Goal: Information Seeking & Learning: Learn about a topic

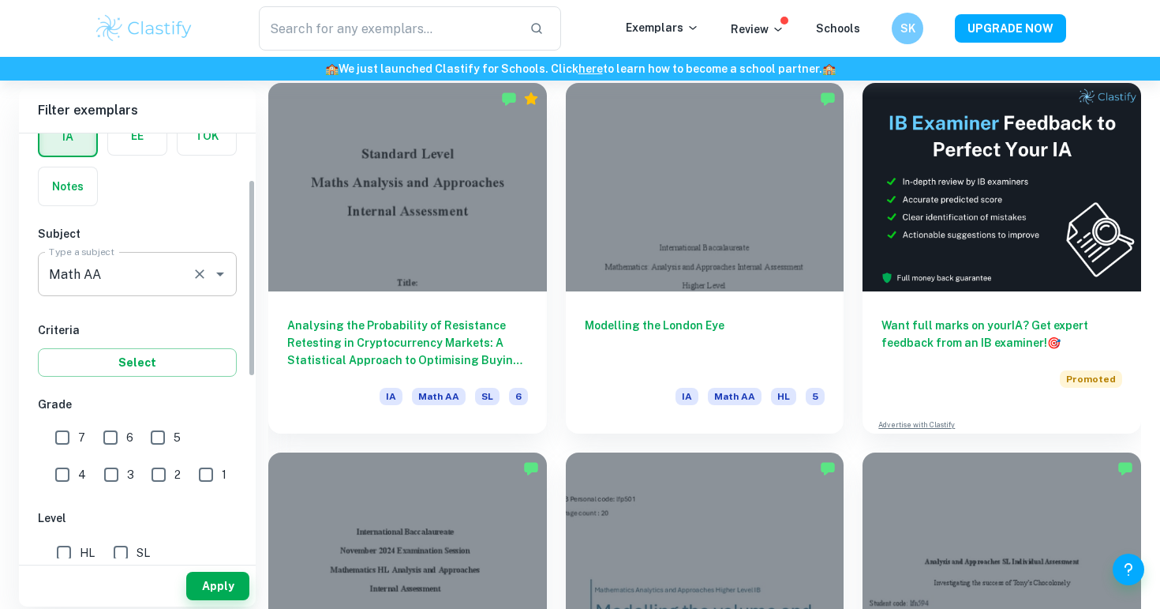
scroll to position [99, 0]
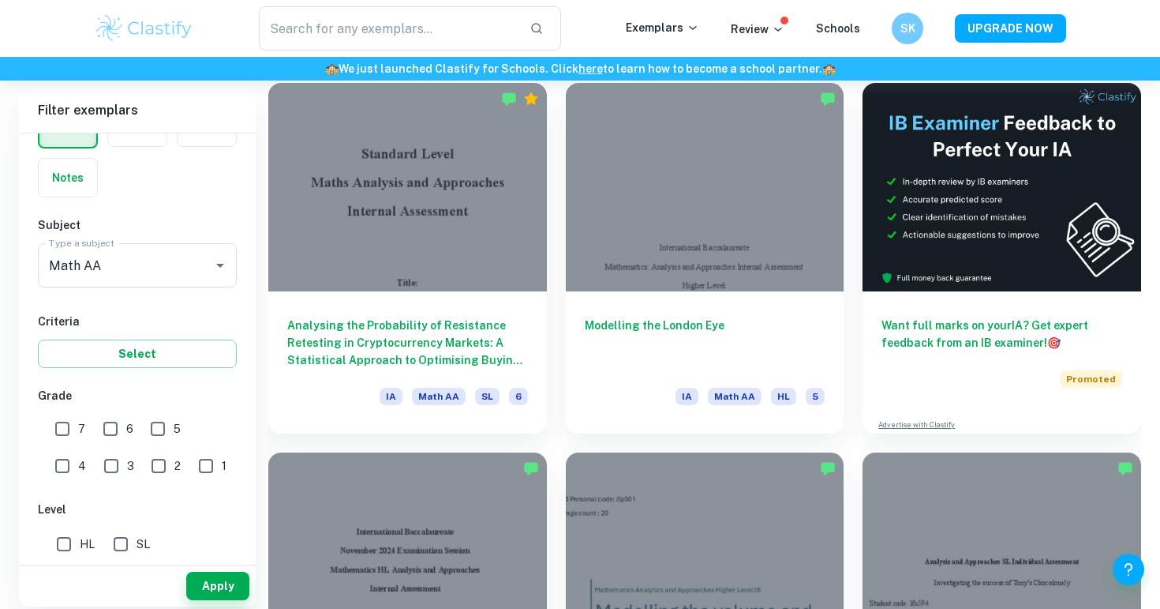
click at [63, 433] on input "7" at bounding box center [63, 429] width 32 height 32
checkbox input "true"
click at [62, 538] on input "HL" at bounding box center [64, 544] width 32 height 32
checkbox input "true"
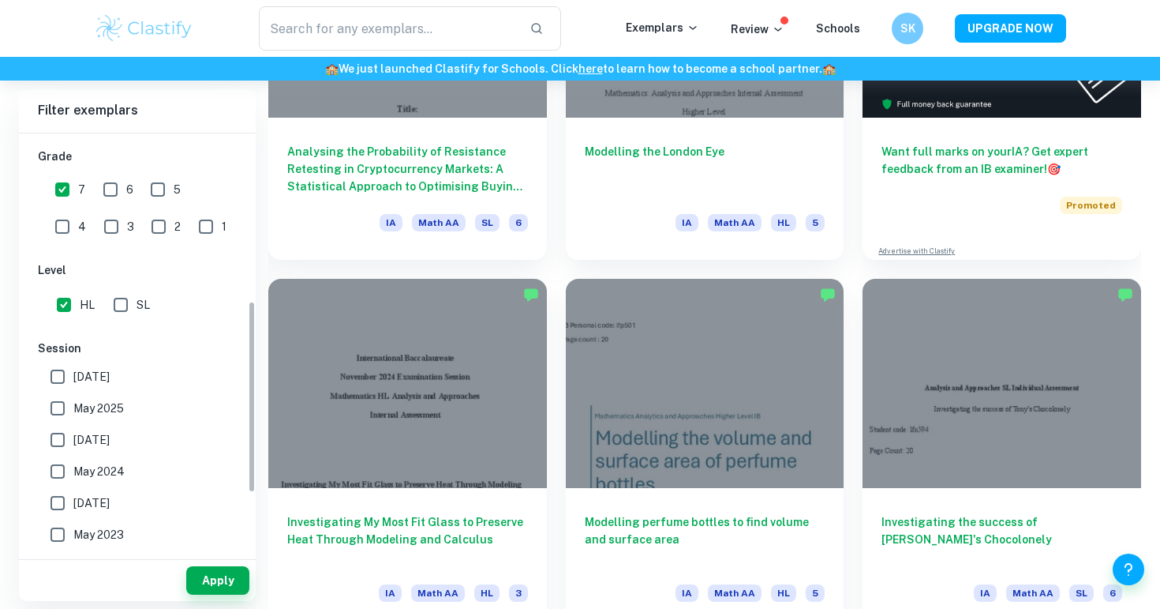
scroll to position [367, 0]
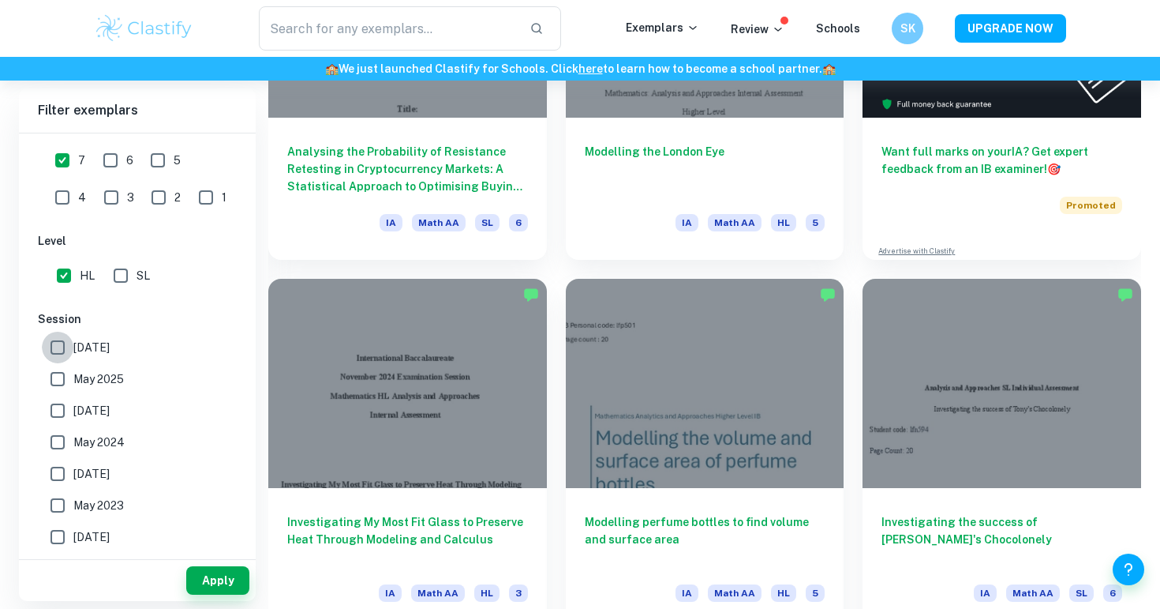
click at [62, 348] on input "[DATE]" at bounding box center [58, 348] width 32 height 32
checkbox input "true"
click at [69, 387] on input "May 2025" at bounding box center [58, 379] width 32 height 32
checkbox input "true"
click at [125, 172] on input "6" at bounding box center [111, 160] width 32 height 32
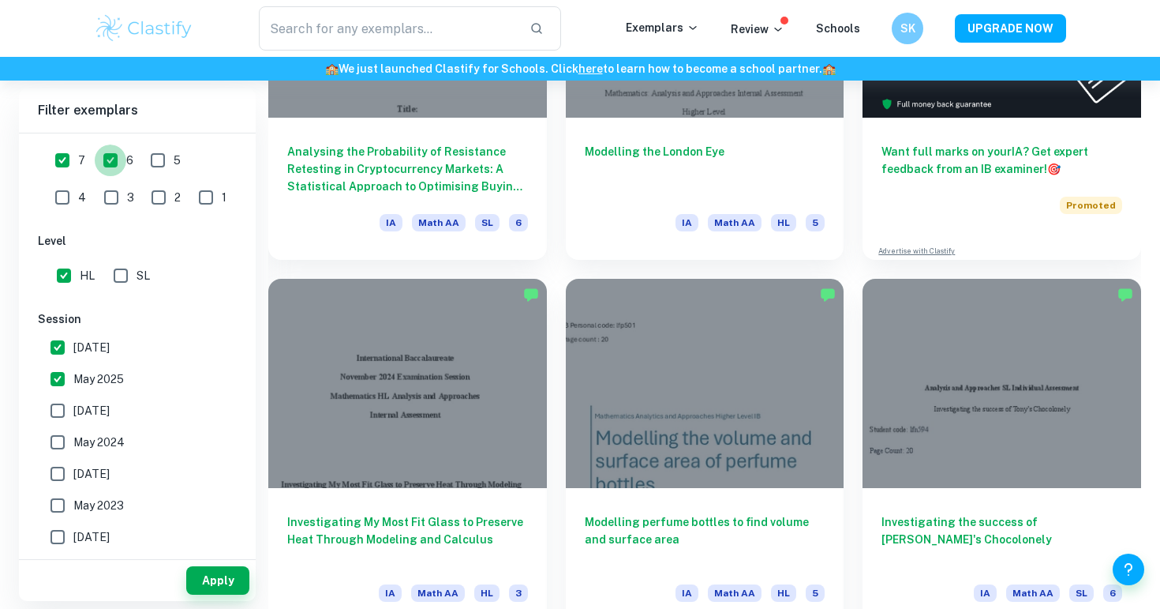
click at [125, 160] on input "6" at bounding box center [111, 160] width 32 height 32
checkbox input "false"
click at [81, 154] on span "7" at bounding box center [81, 160] width 7 height 17
click at [78, 154] on input "7" at bounding box center [63, 160] width 32 height 32
checkbox input "false"
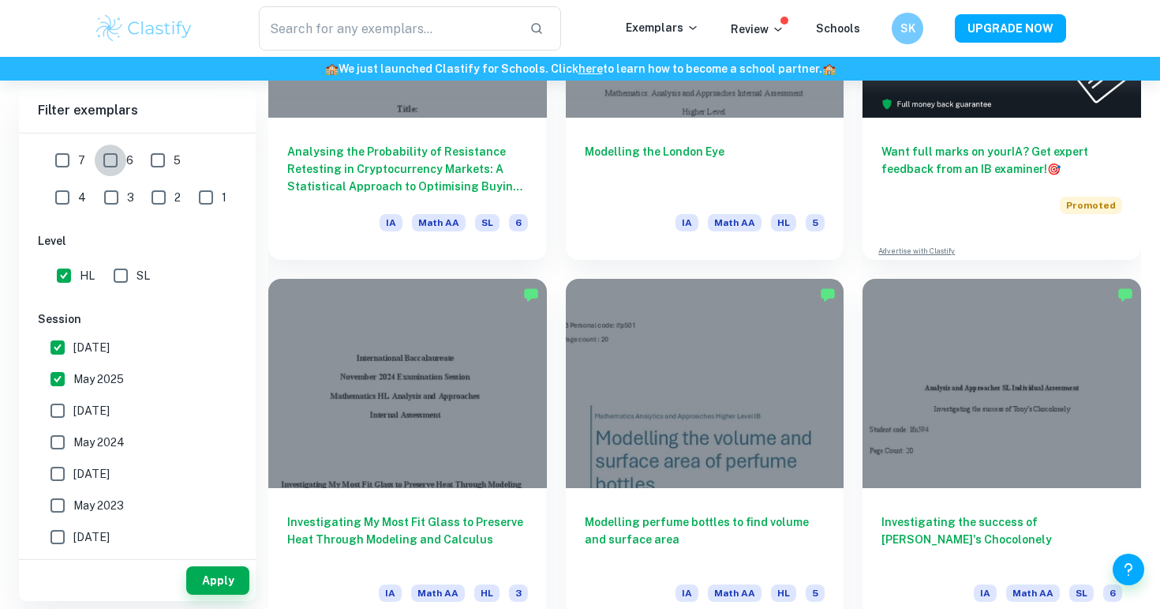
click at [102, 155] on input "6" at bounding box center [111, 160] width 32 height 32
checkbox input "true"
click at [134, 155] on div "6" at bounding box center [121, 158] width 47 height 36
click at [160, 156] on input "5" at bounding box center [158, 160] width 32 height 32
checkbox input "true"
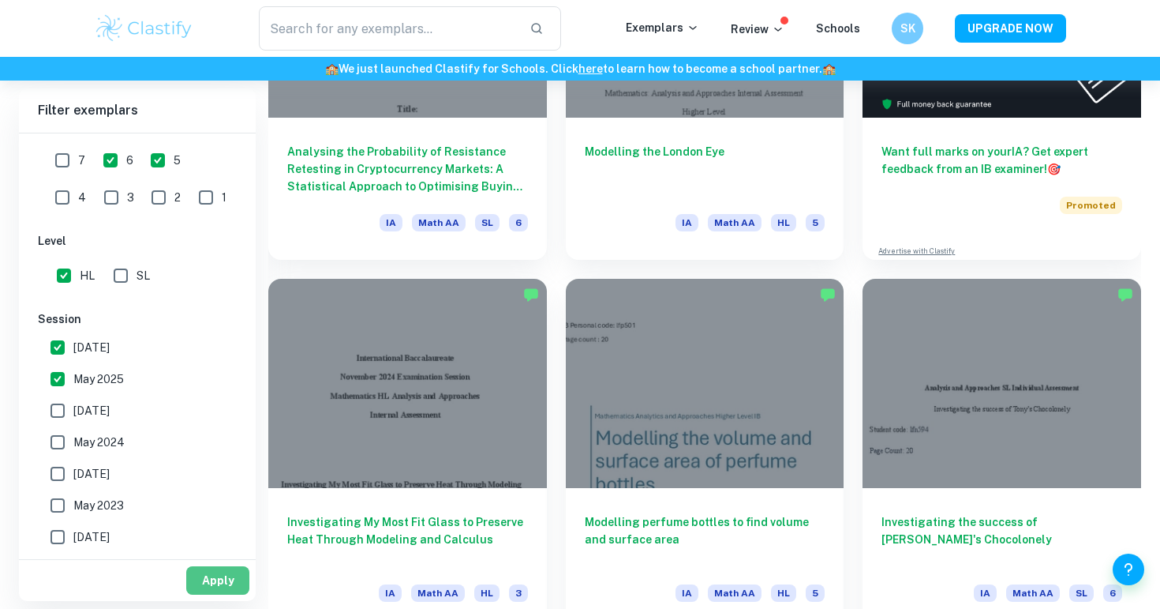
click at [201, 577] on button "Apply" at bounding box center [217, 580] width 63 height 28
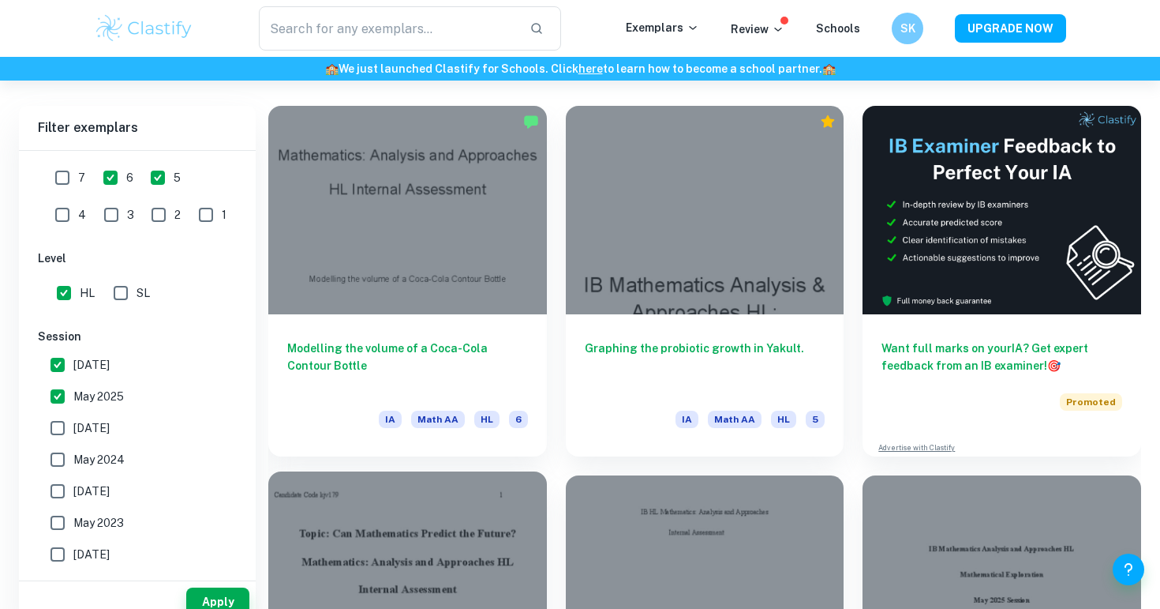
scroll to position [448, 0]
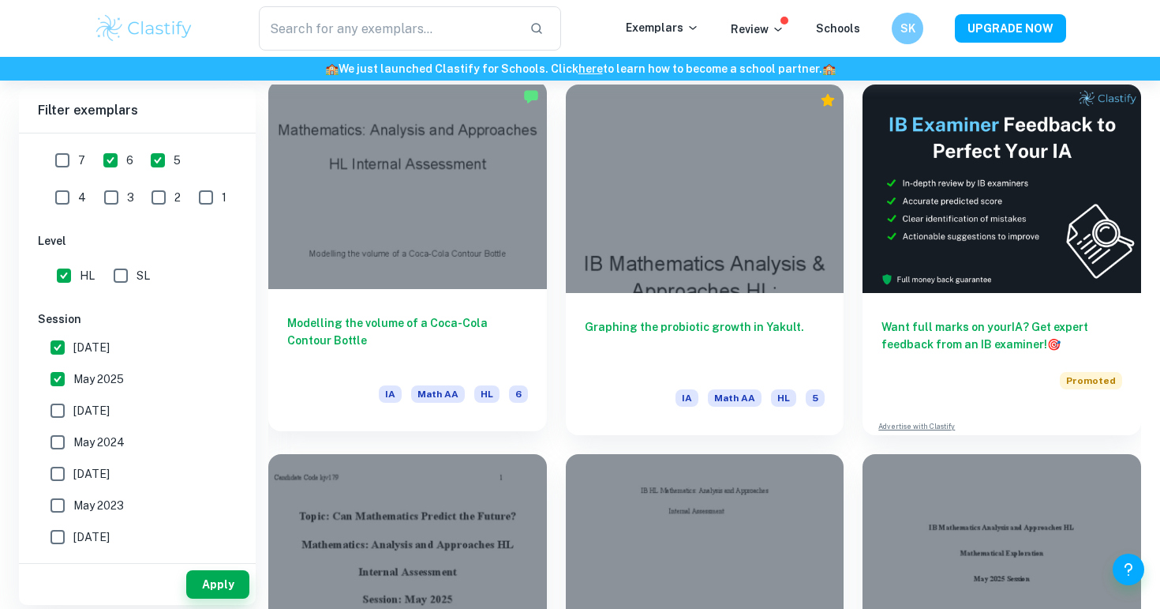
click at [418, 304] on div "Modelling the volume of a Coca-Cola Contour Bottle IA Math AA HL 6" at bounding box center [407, 360] width 279 height 142
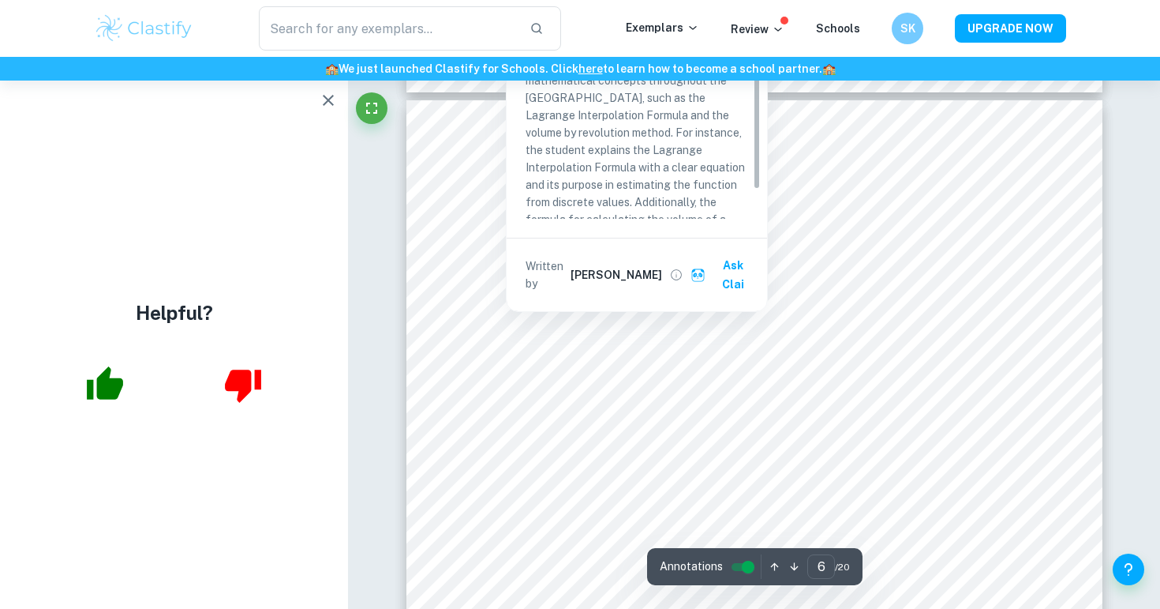
scroll to position [4824, 0]
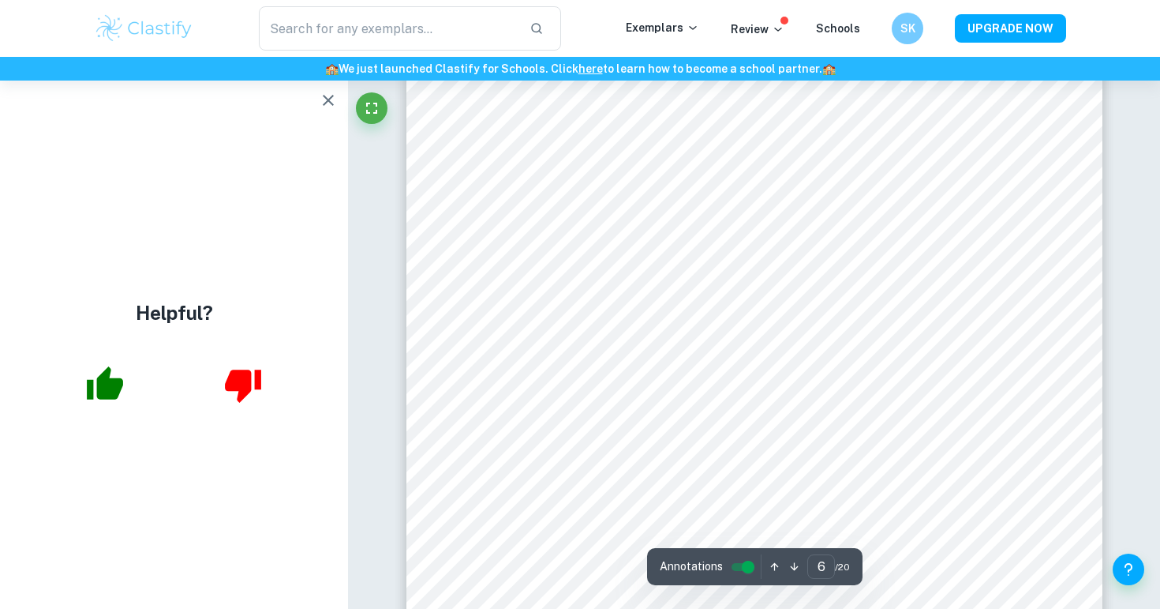
click at [331, 99] on icon "button" at bounding box center [328, 100] width 19 height 19
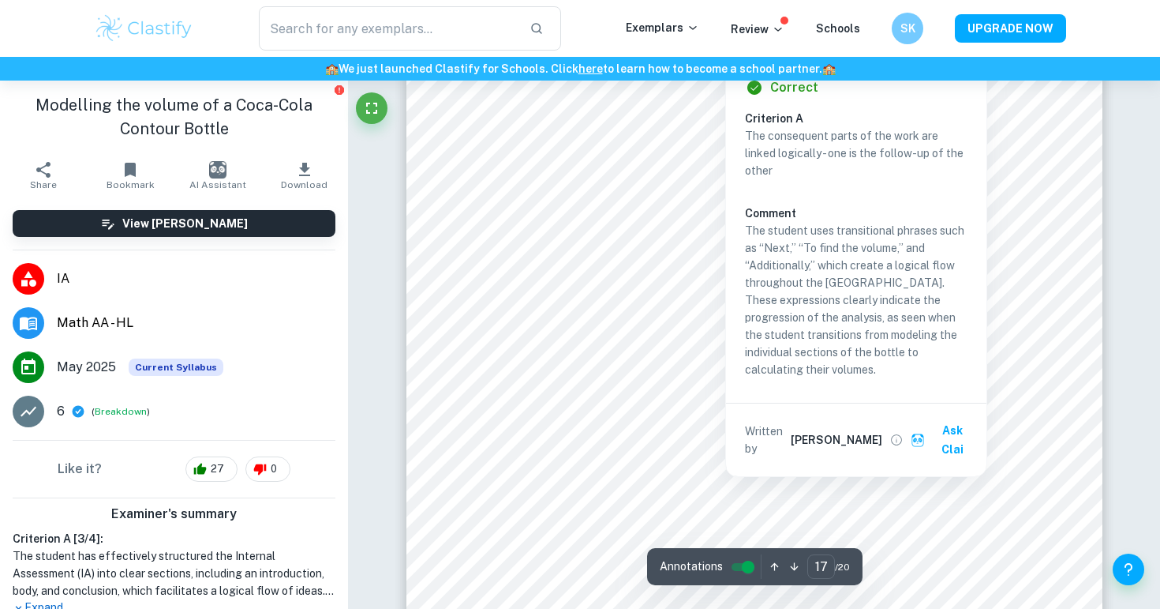
scroll to position [15253, 0]
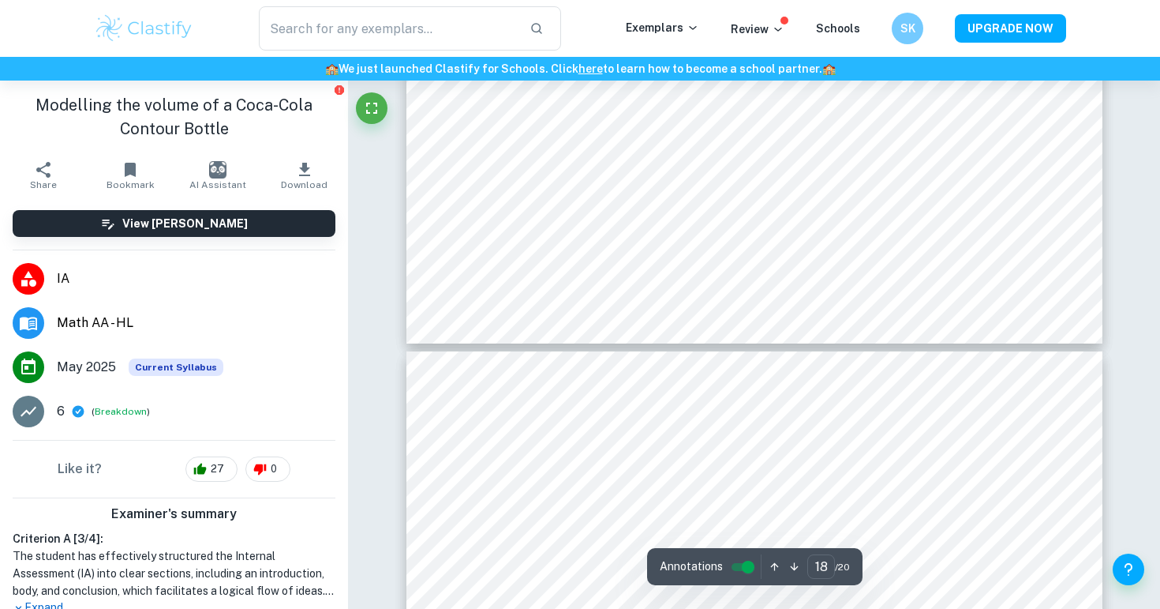
type input "19"
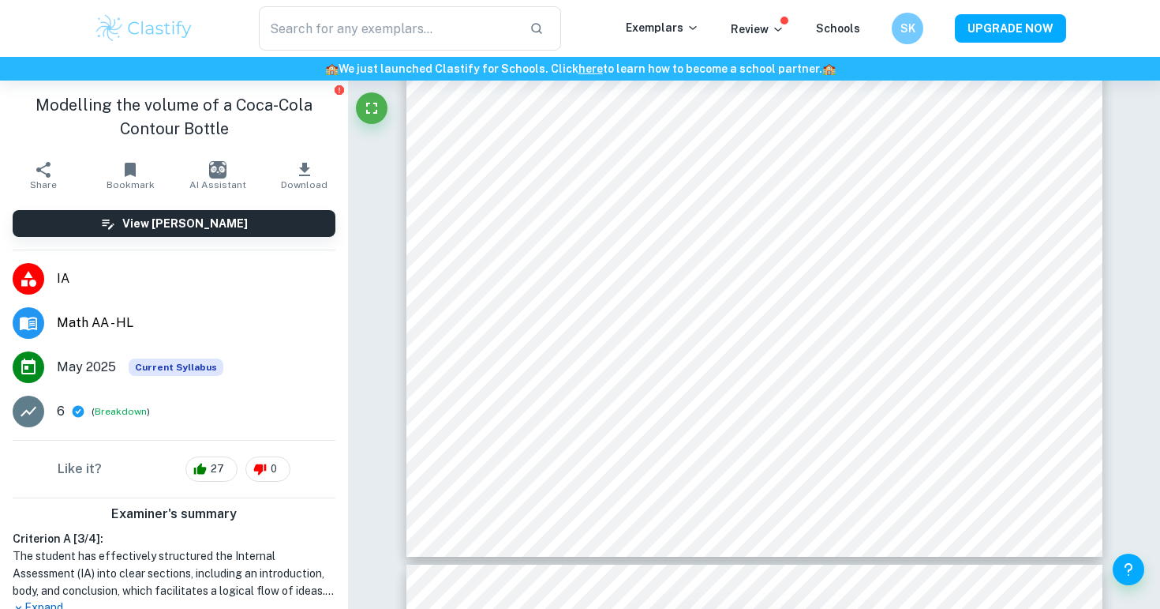
scroll to position [448, 0]
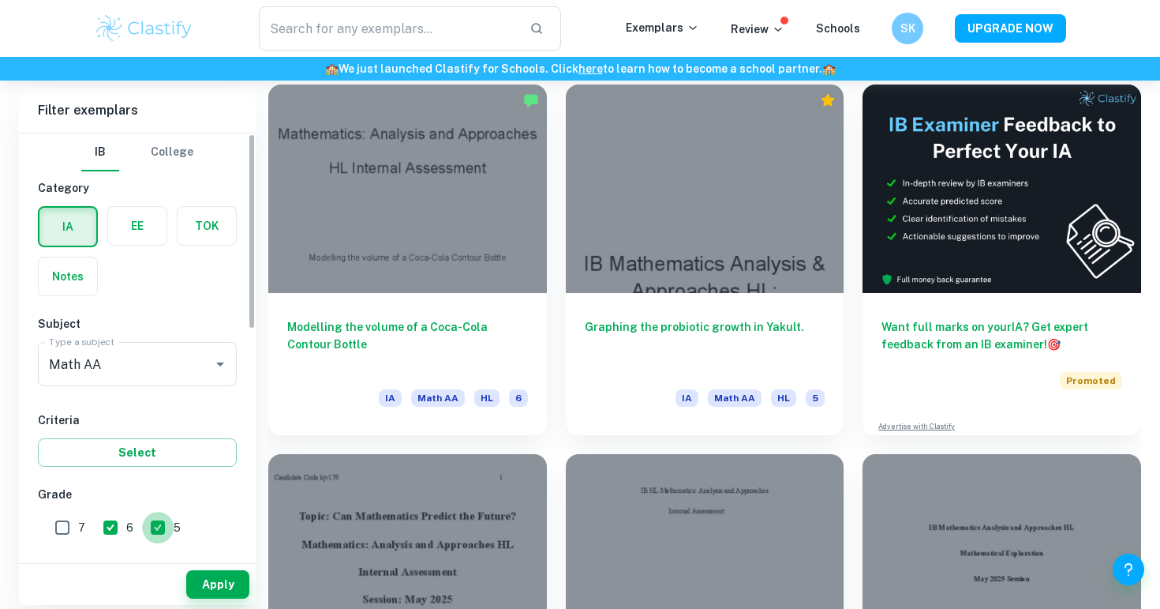
click at [158, 527] on input "5" at bounding box center [158, 528] width 32 height 32
checkbox input "false"
click at [62, 522] on input "7" at bounding box center [63, 528] width 32 height 32
checkbox input "true"
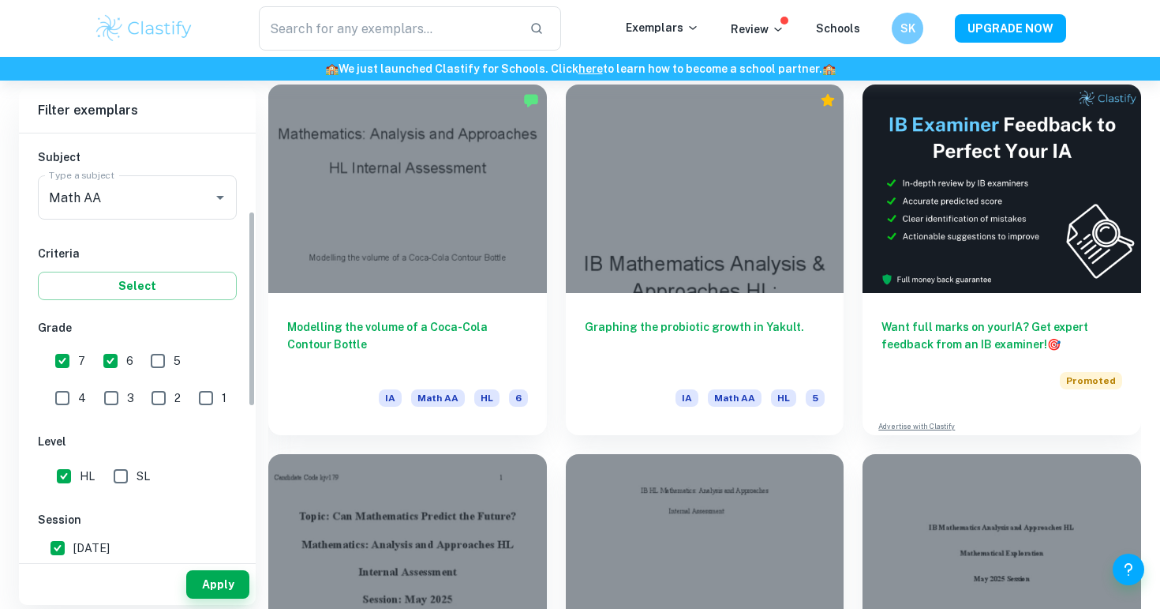
scroll to position [186, 0]
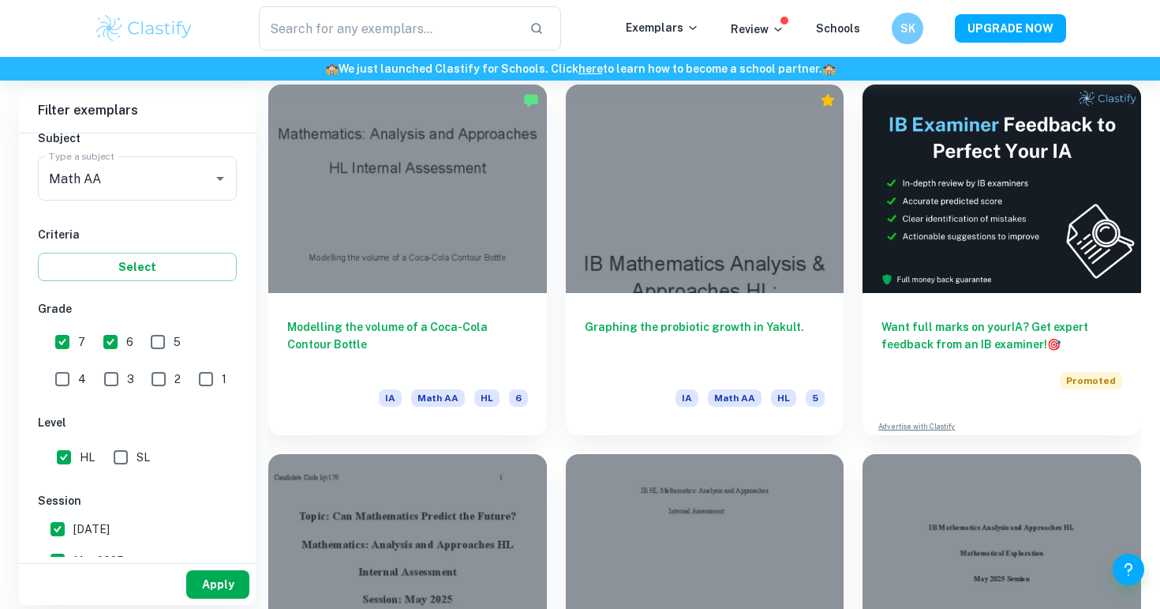
click at [204, 581] on button "Apply" at bounding box center [217, 584] width 63 height 28
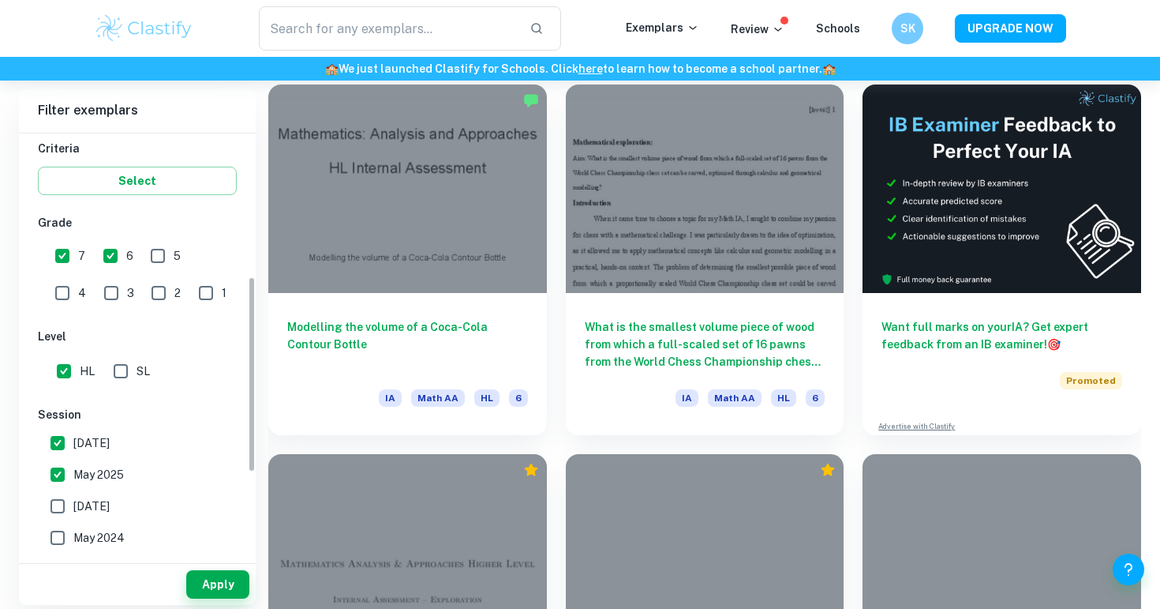
scroll to position [308, 0]
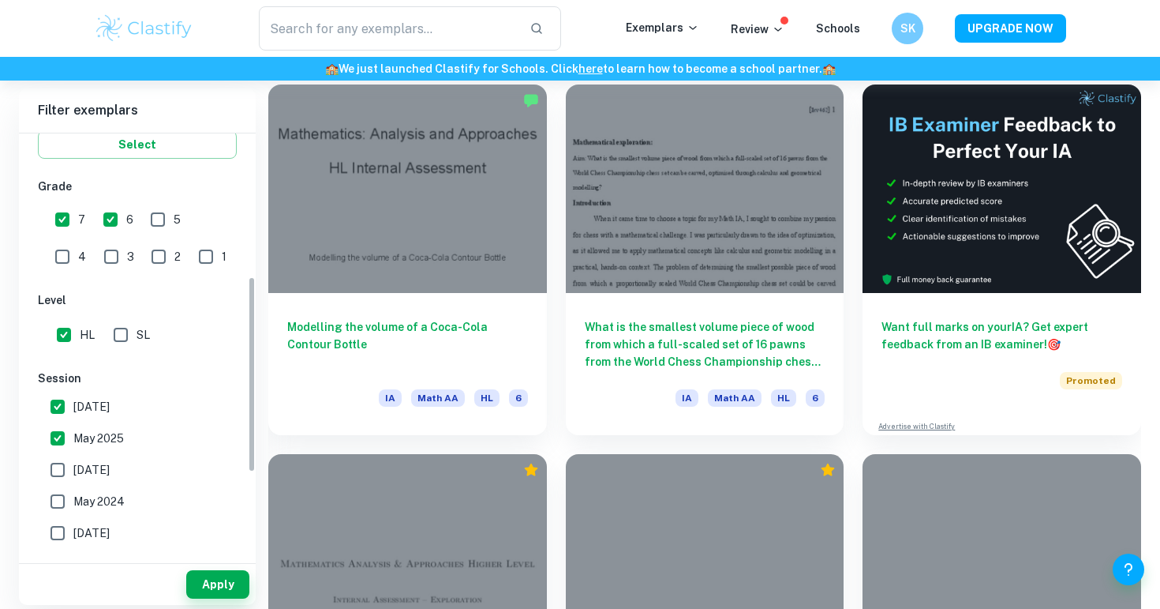
click at [65, 436] on input "May 2025" at bounding box center [58, 438] width 32 height 32
checkbox input "false"
click at [212, 588] on button "Apply" at bounding box center [217, 584] width 63 height 28
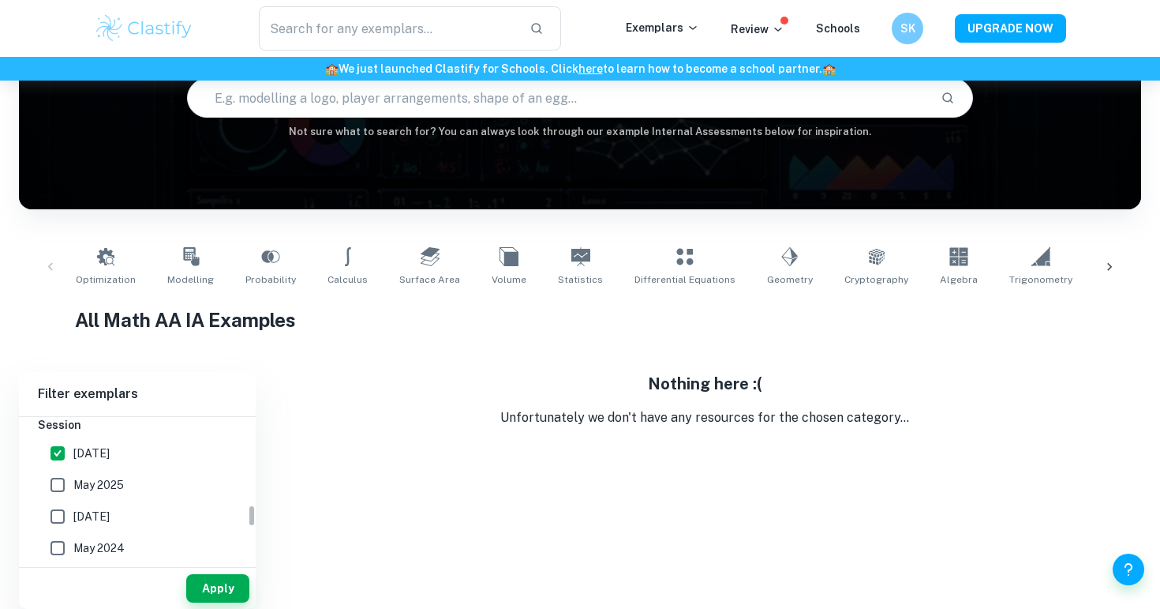
scroll to position [561, 0]
click at [67, 433] on input "[DATE]" at bounding box center [58, 437] width 32 height 32
checkbox input "false"
click at [58, 459] on input "May 2025" at bounding box center [58, 468] width 32 height 32
checkbox input "true"
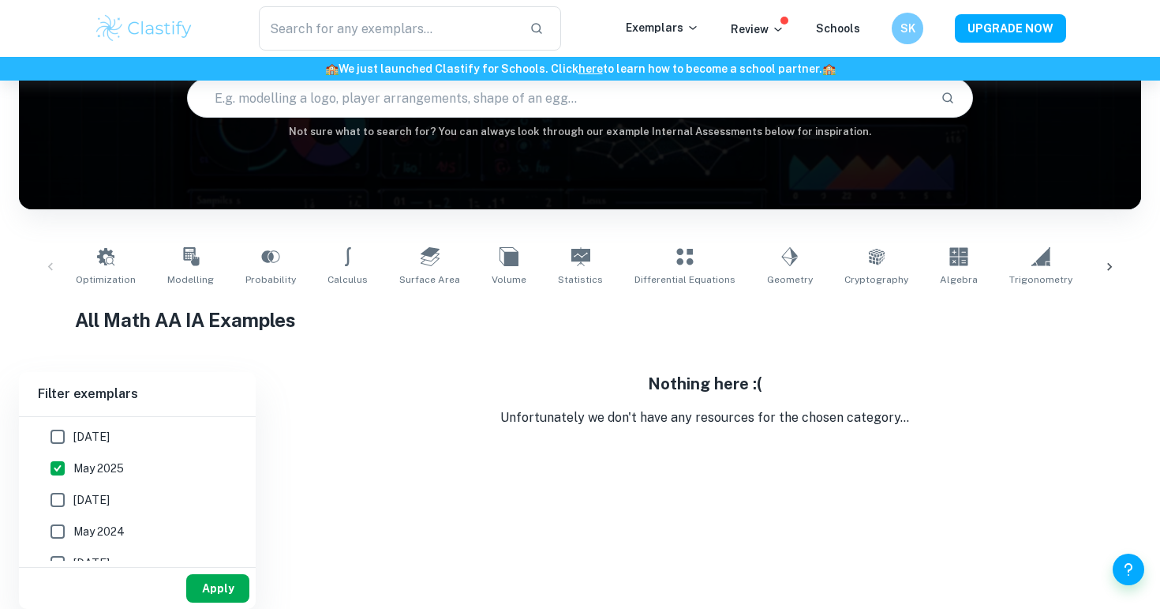
click at [215, 584] on button "Apply" at bounding box center [217, 588] width 63 height 28
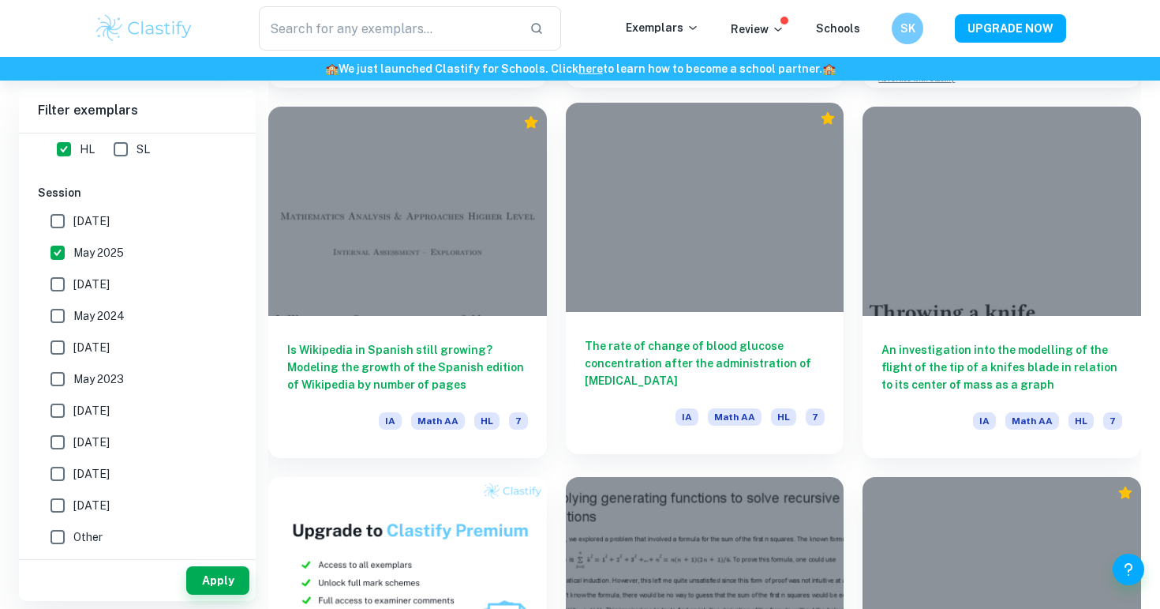
scroll to position [801, 0]
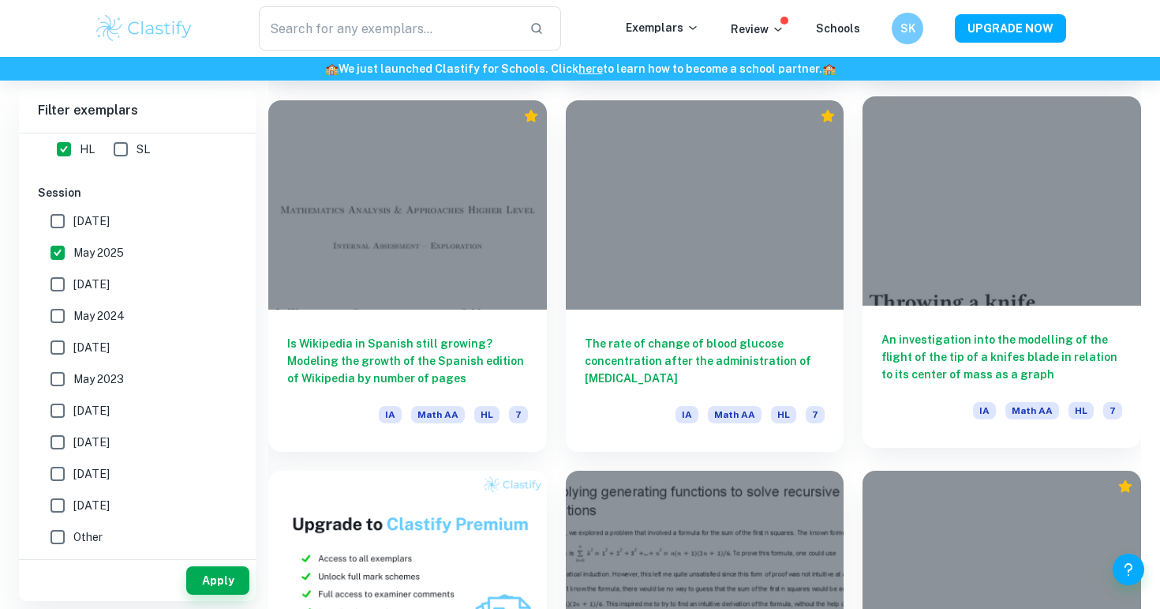
click at [958, 341] on h6 "An investigation into the modelling of the flight of the tip of a knifes blade …" at bounding box center [1002, 357] width 241 height 52
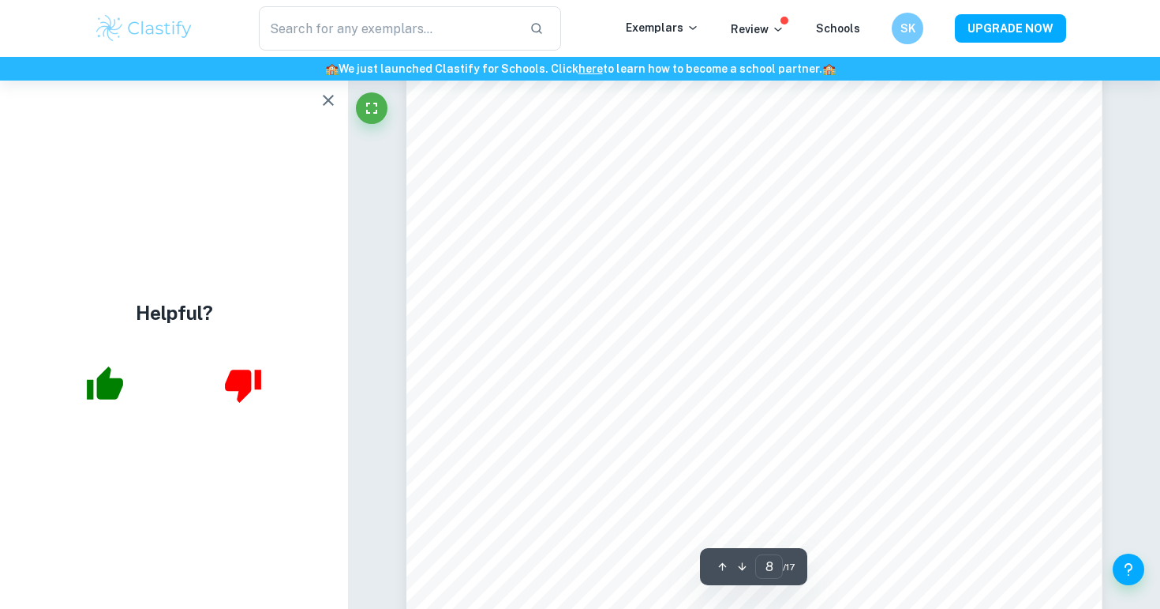
scroll to position [7669, 0]
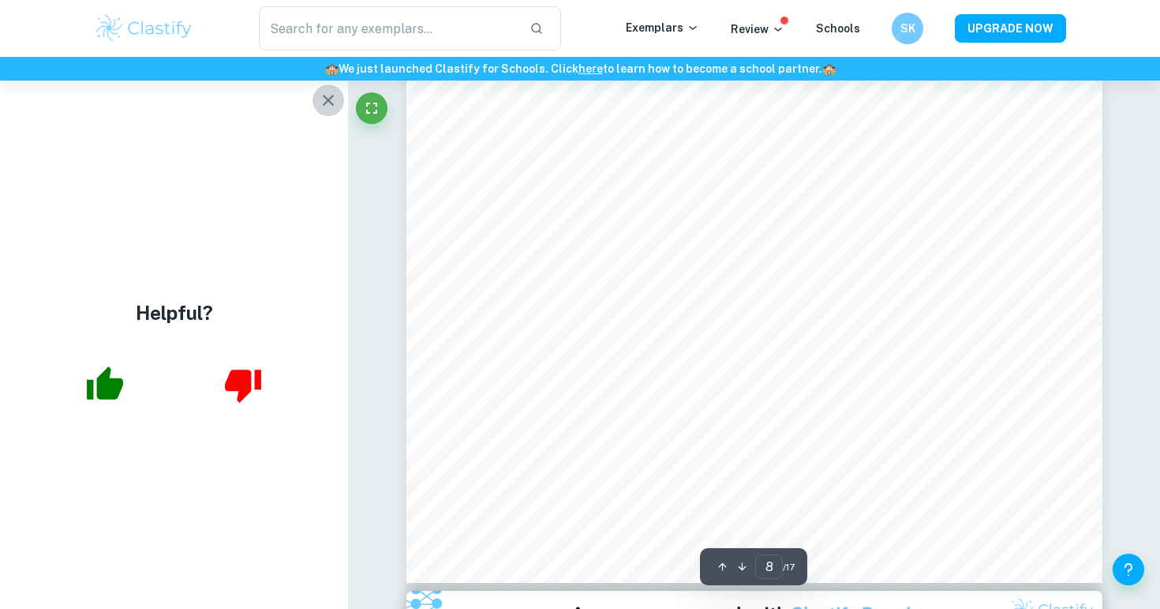
click at [330, 100] on icon "button" at bounding box center [328, 100] width 19 height 19
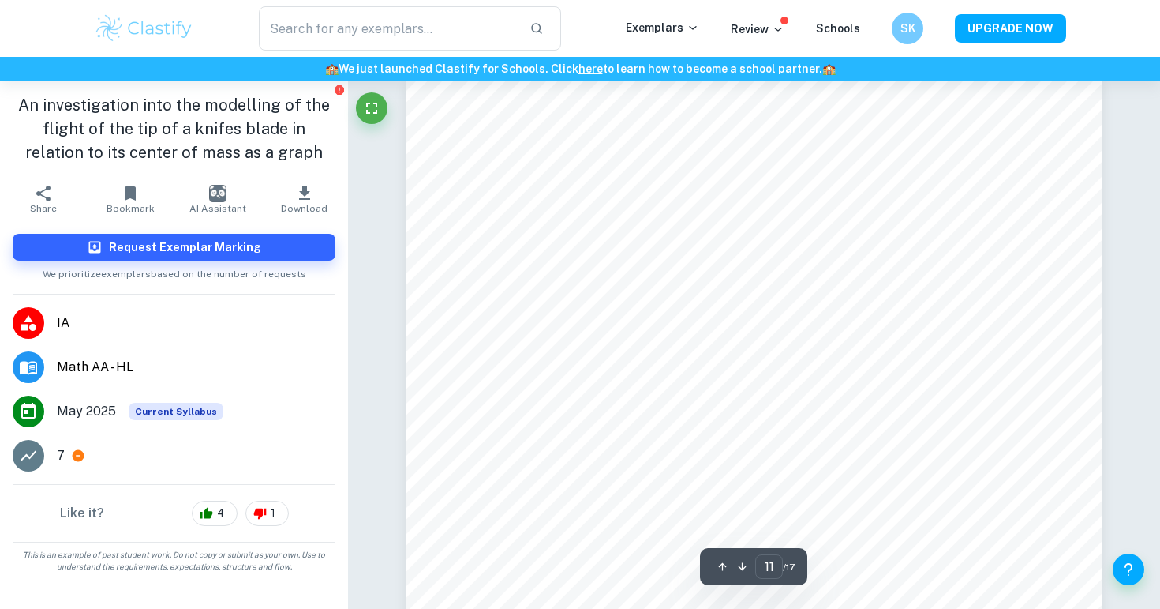
scroll to position [10279, 0]
type input "10"
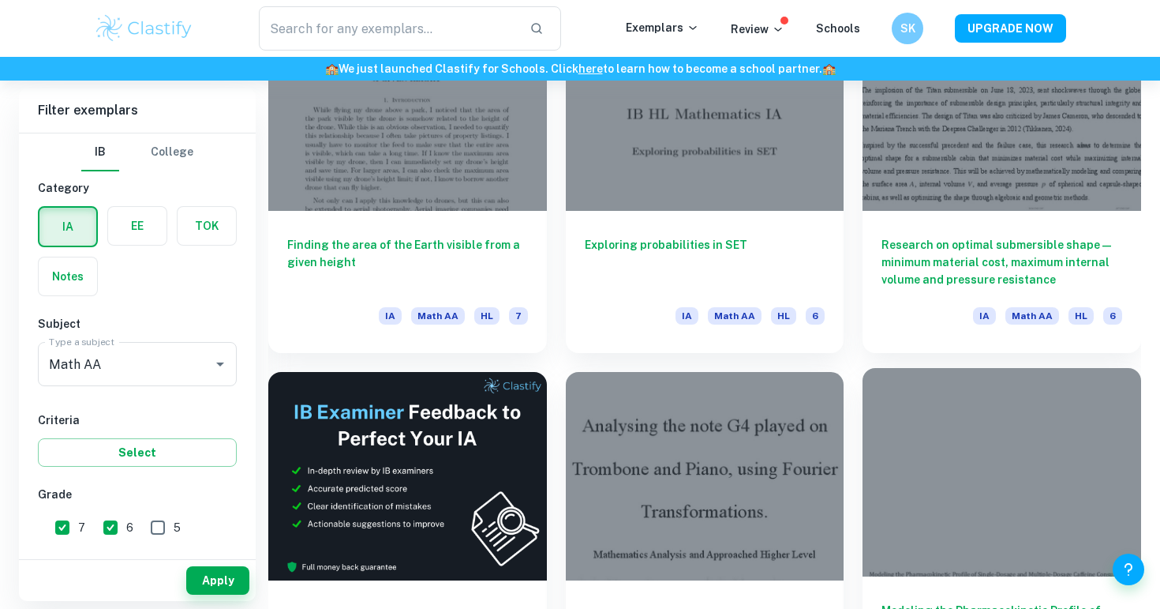
scroll to position [2109, 0]
